Goal: Find specific page/section: Find specific page/section

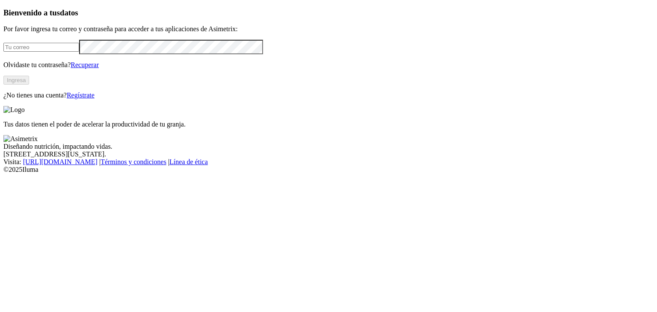
type input "[PERSON_NAME][EMAIL_ADDRESS][DOMAIN_NAME]"
click at [29, 85] on button "Ingresa" at bounding box center [16, 80] width 26 height 9
